Goal: Task Accomplishment & Management: Manage account settings

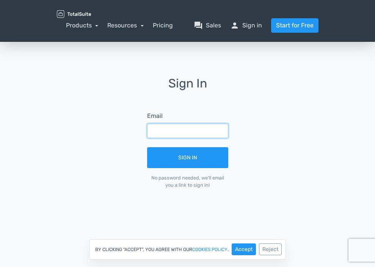
click at [175, 134] on input "text" at bounding box center [187, 130] width 81 height 14
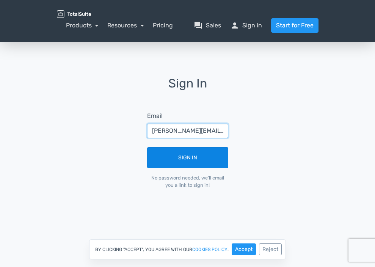
type input "sheila@tarantulaweb.co.za"
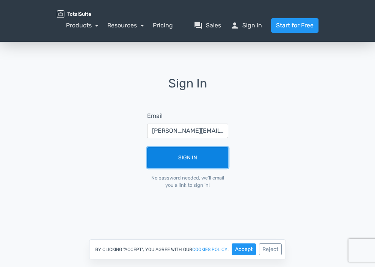
click at [186, 159] on button "Sign In" at bounding box center [187, 157] width 81 height 21
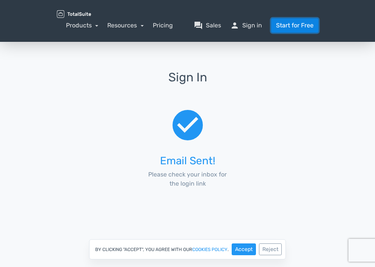
click at [319, 18] on link "Start for Free" at bounding box center [294, 25] width 47 height 14
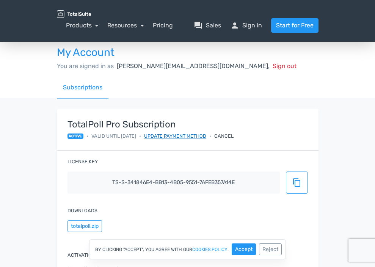
click at [144, 137] on link "Update payment method" at bounding box center [175, 135] width 62 height 7
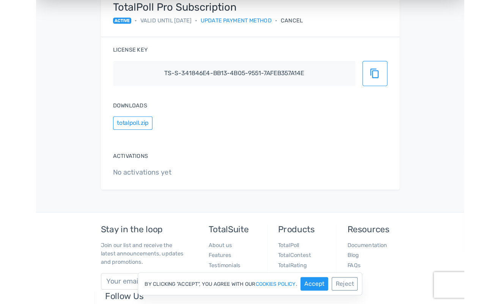
scroll to position [109, 0]
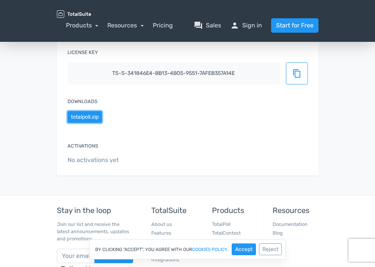
click at [68, 123] on button "totalpoll.zip" at bounding box center [85, 117] width 35 height 12
click at [263, 183] on div "TotalPoll Pro Subscription active • Valid until [DATE] • Update payment method …" at bounding box center [187, 92] width 273 height 185
